Goal: Find specific page/section: Find specific page/section

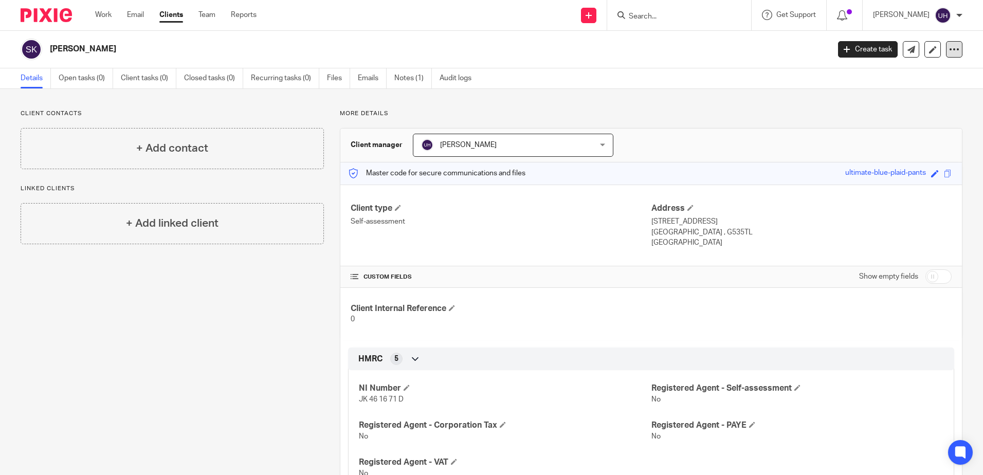
click at [946, 53] on div at bounding box center [954, 49] width 16 height 16
click at [748, 106] on div "Client contacts + Add contact Linked clients + Add linked client More details C…" at bounding box center [491, 344] width 983 height 510
click at [924, 54] on link at bounding box center [932, 49] width 16 height 16
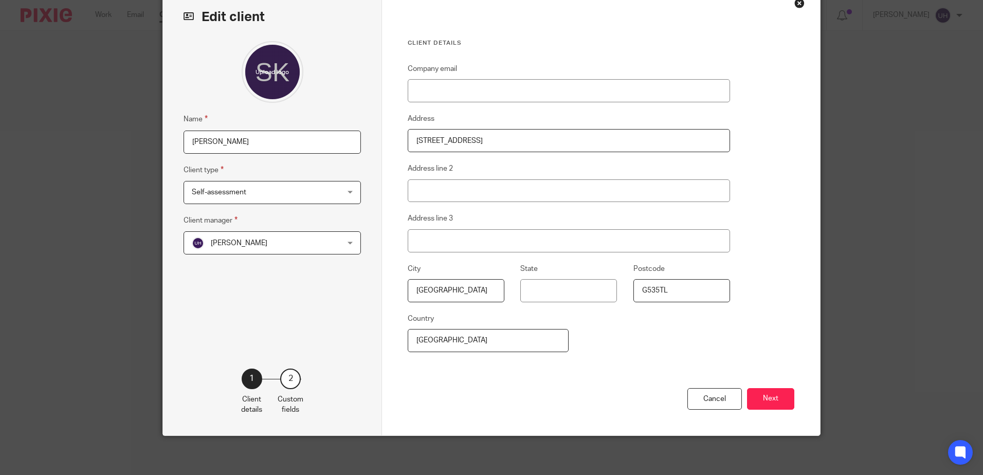
scroll to position [56, 0]
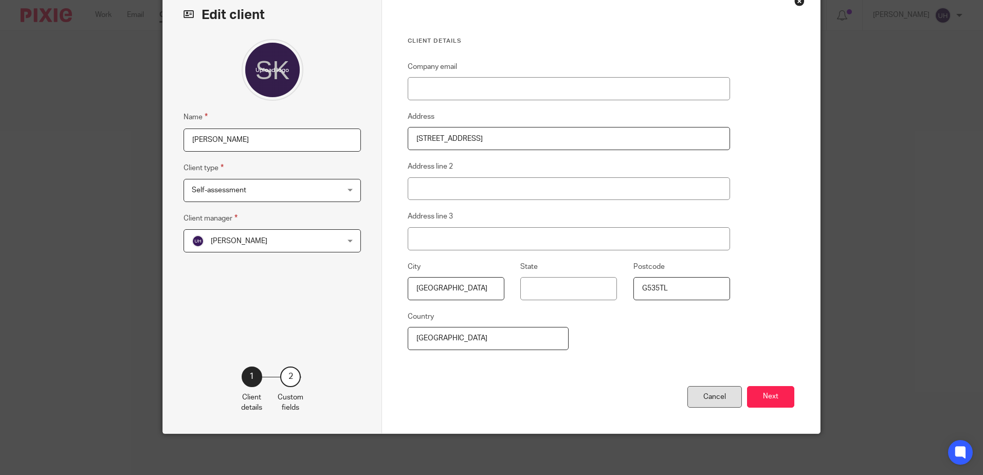
click at [716, 398] on div "Cancel" at bounding box center [714, 397] width 55 height 22
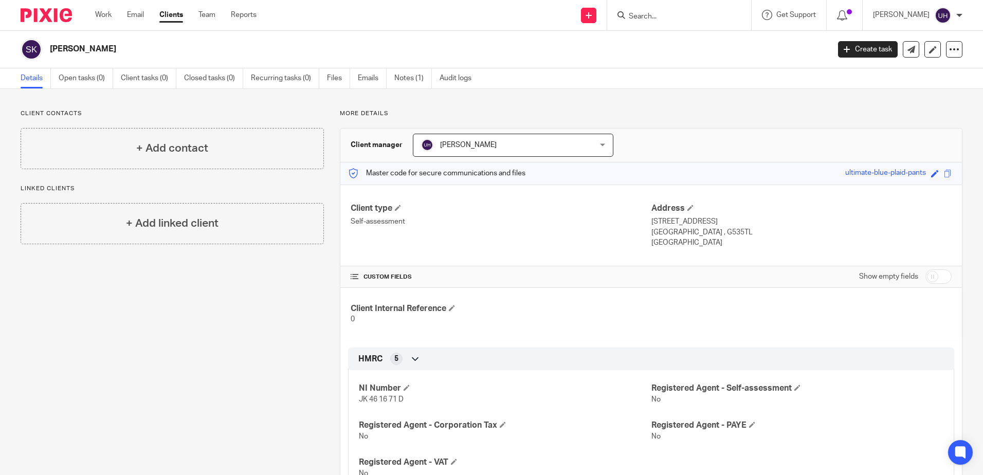
click at [500, 154] on span "[PERSON_NAME]" at bounding box center [497, 145] width 153 height 22
click at [624, 115] on p "More details" at bounding box center [651, 114] width 623 height 8
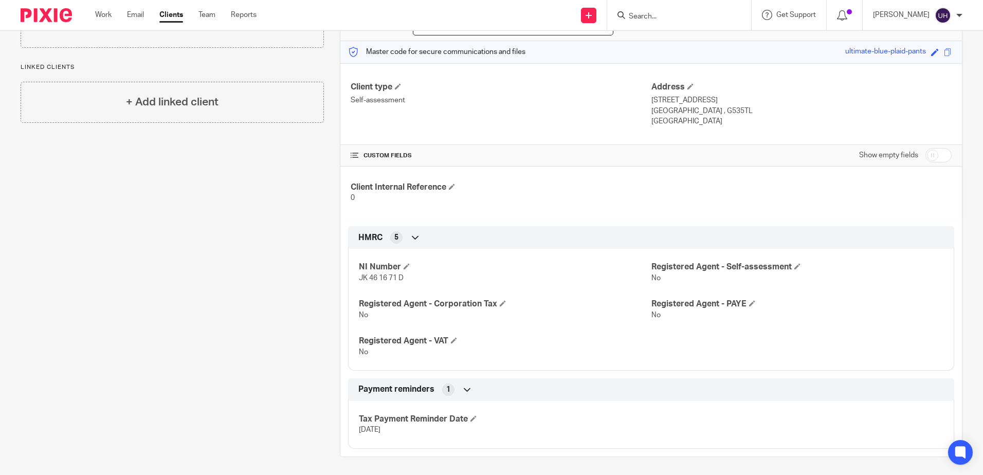
scroll to position [124, 0]
